Goal: Task Accomplishment & Management: Manage account settings

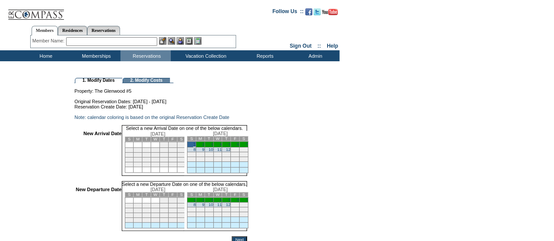
click at [230, 207] on link "12" at bounding box center [228, 205] width 4 height 4
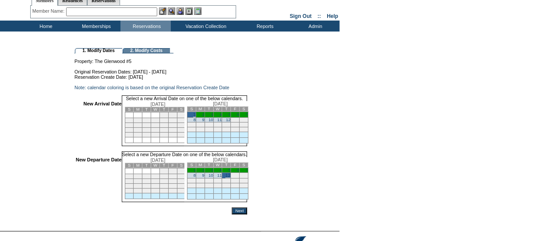
scroll to position [87, 0]
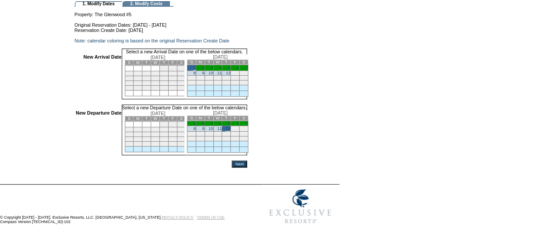
click at [247, 162] on input "Next" at bounding box center [238, 164] width 15 height 7
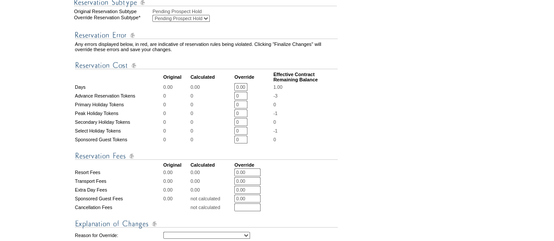
scroll to position [394, 0]
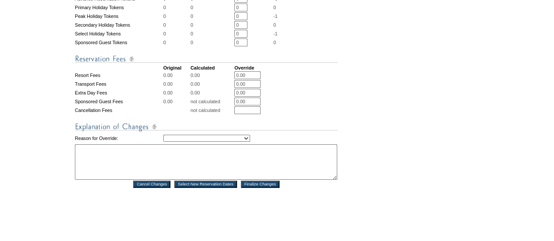
click at [234, 142] on select "Creating Continuous Stay Days Rebooked After Cancellation Editing Occupant Expe…" at bounding box center [206, 138] width 87 height 7
select select "1043"
click at [163, 142] on select "Creating Continuous Stay Days Rebooked After Cancellation Editing Occupant Expe…" at bounding box center [206, 138] width 87 height 7
type textarea "dw"
click at [216, 142] on select "Creating Continuous Stay Days Rebooked After Cancellation Editing Occupant Expe…" at bounding box center [206, 138] width 87 height 7
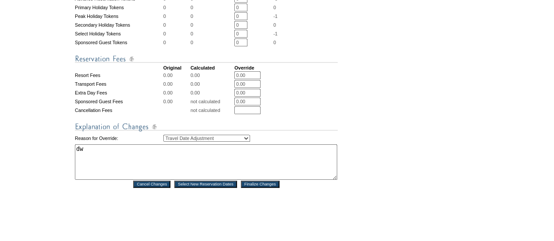
select select "1039"
click at [163, 142] on select "Creating Continuous Stay Days Rebooked After Cancellation Editing Occupant Expe…" at bounding box center [206, 138] width 87 height 7
click at [270, 188] on input "Finalize Changes" at bounding box center [260, 184] width 39 height 7
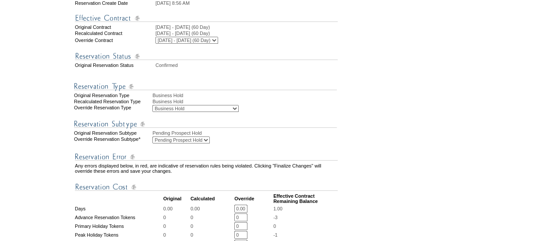
scroll to position [44, 0]
